Goal: Navigation & Orientation: Go to known website

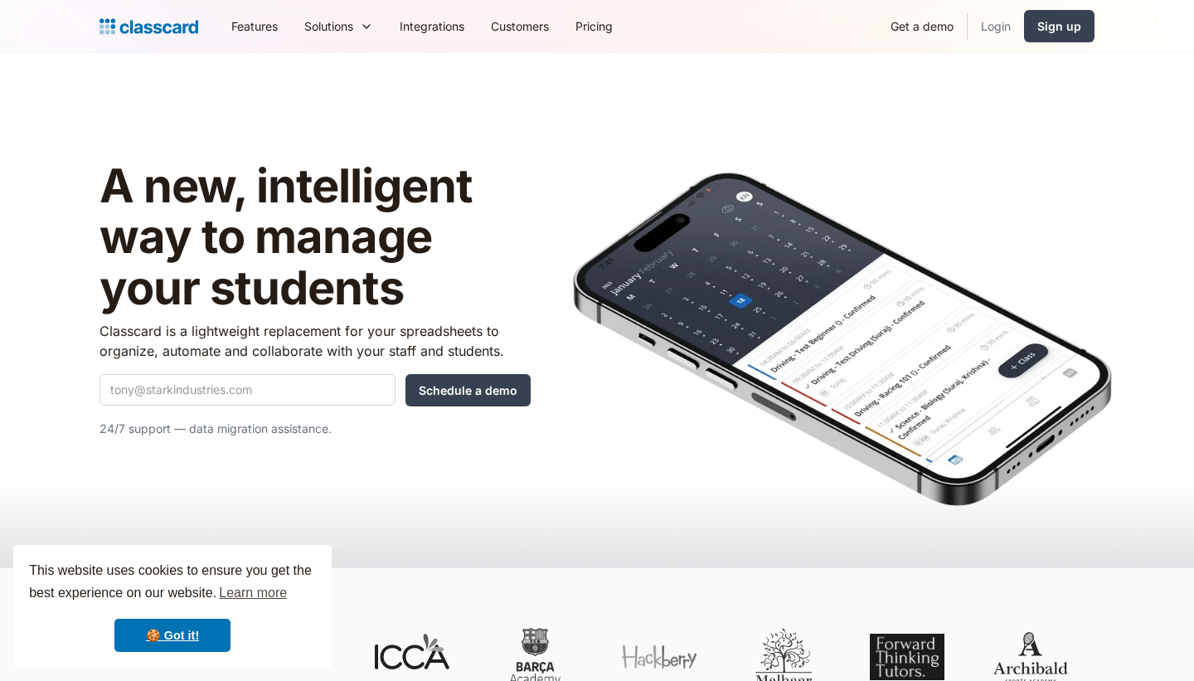
click at [995, 22] on link "Login" at bounding box center [996, 25] width 56 height 37
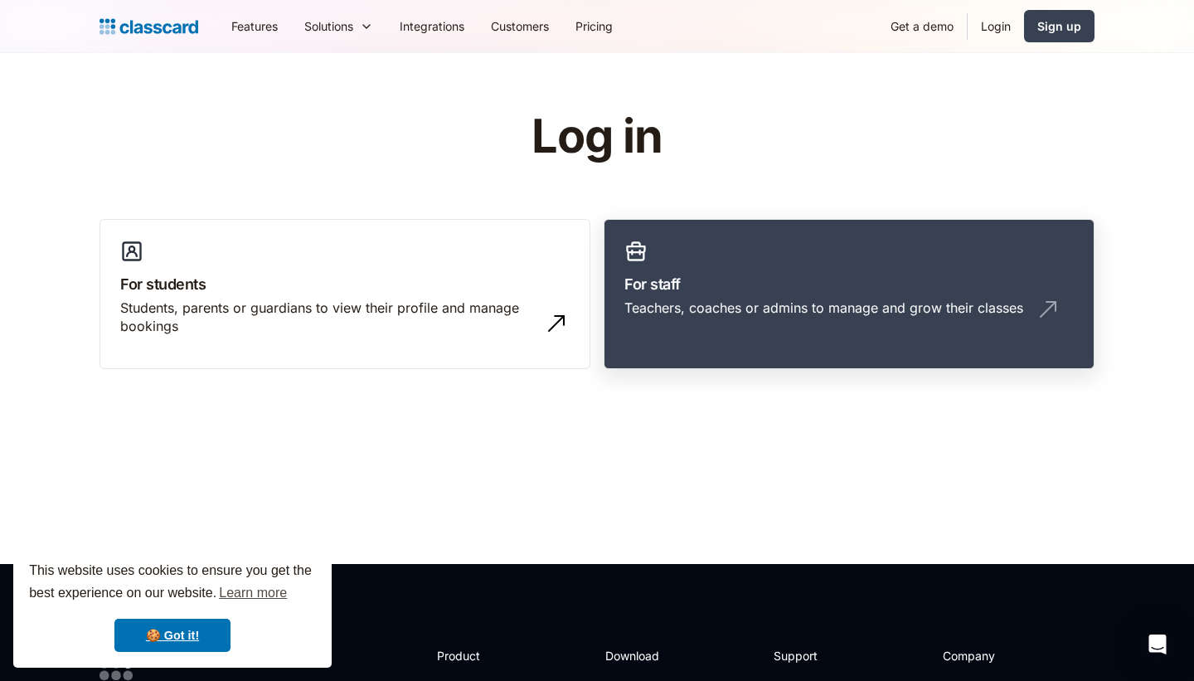
click at [671, 300] on div "Teachers, coaches or admins to manage and grow their classes" at bounding box center [823, 308] width 399 height 18
